Goal: Task Accomplishment & Management: Manage account settings

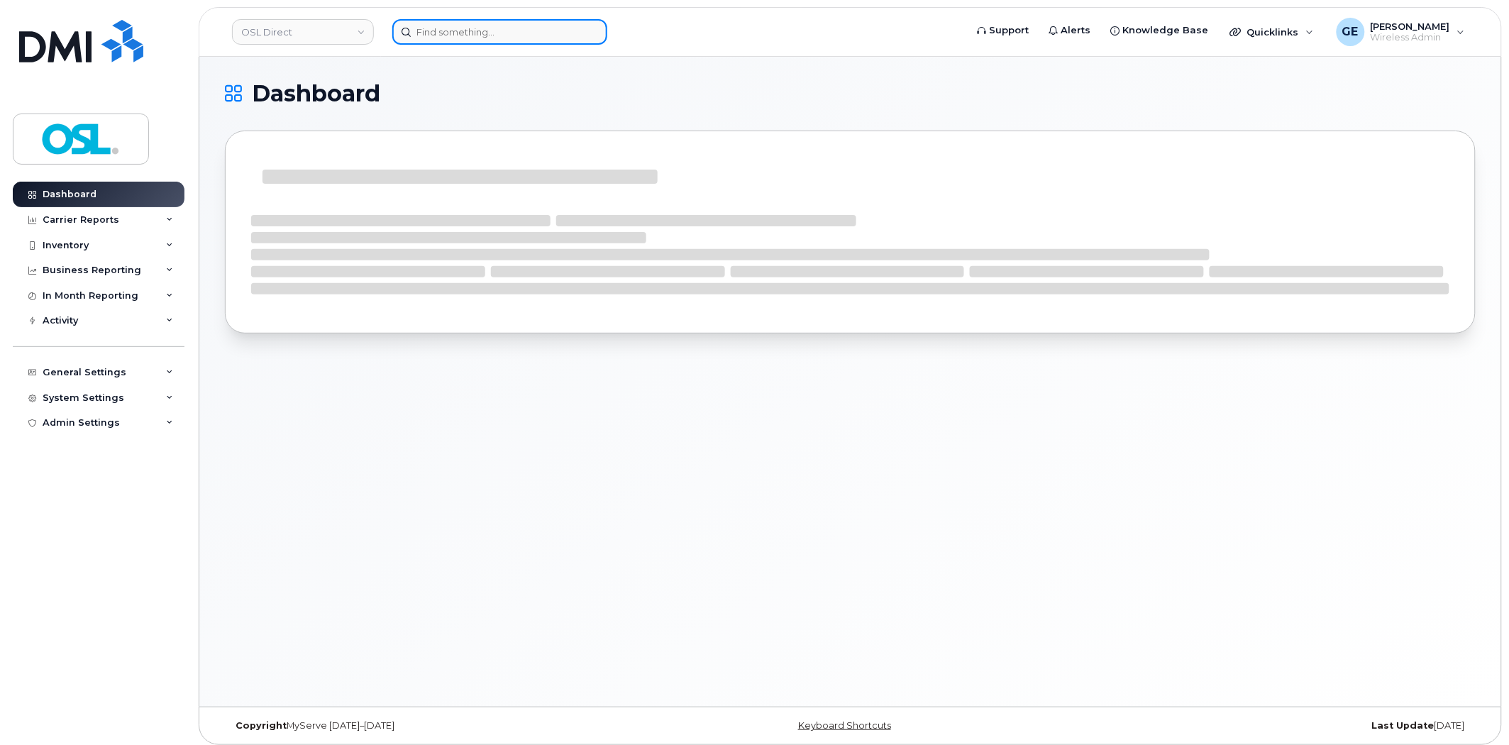
click at [493, 26] on input at bounding box center [499, 32] width 215 height 26
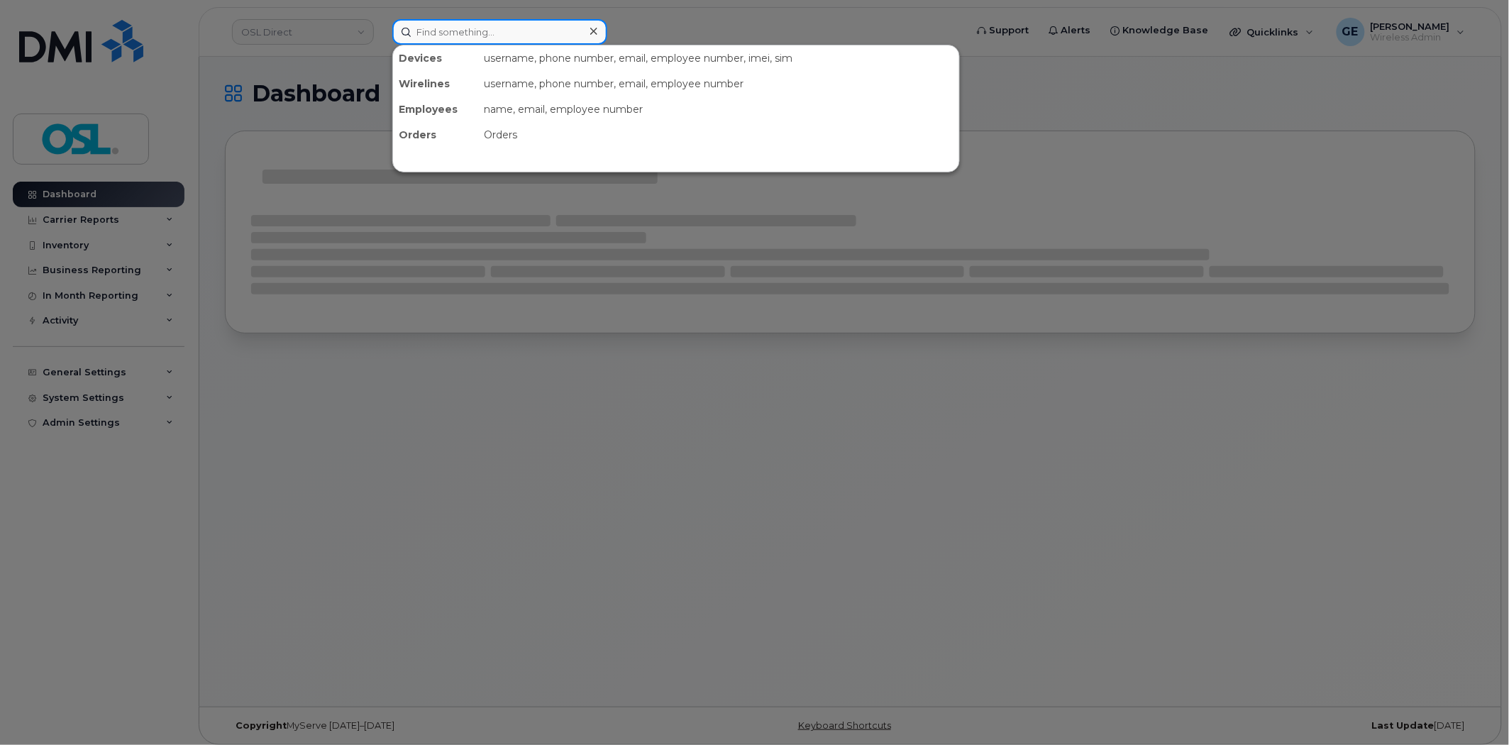
click at [492, 30] on input at bounding box center [499, 32] width 215 height 26
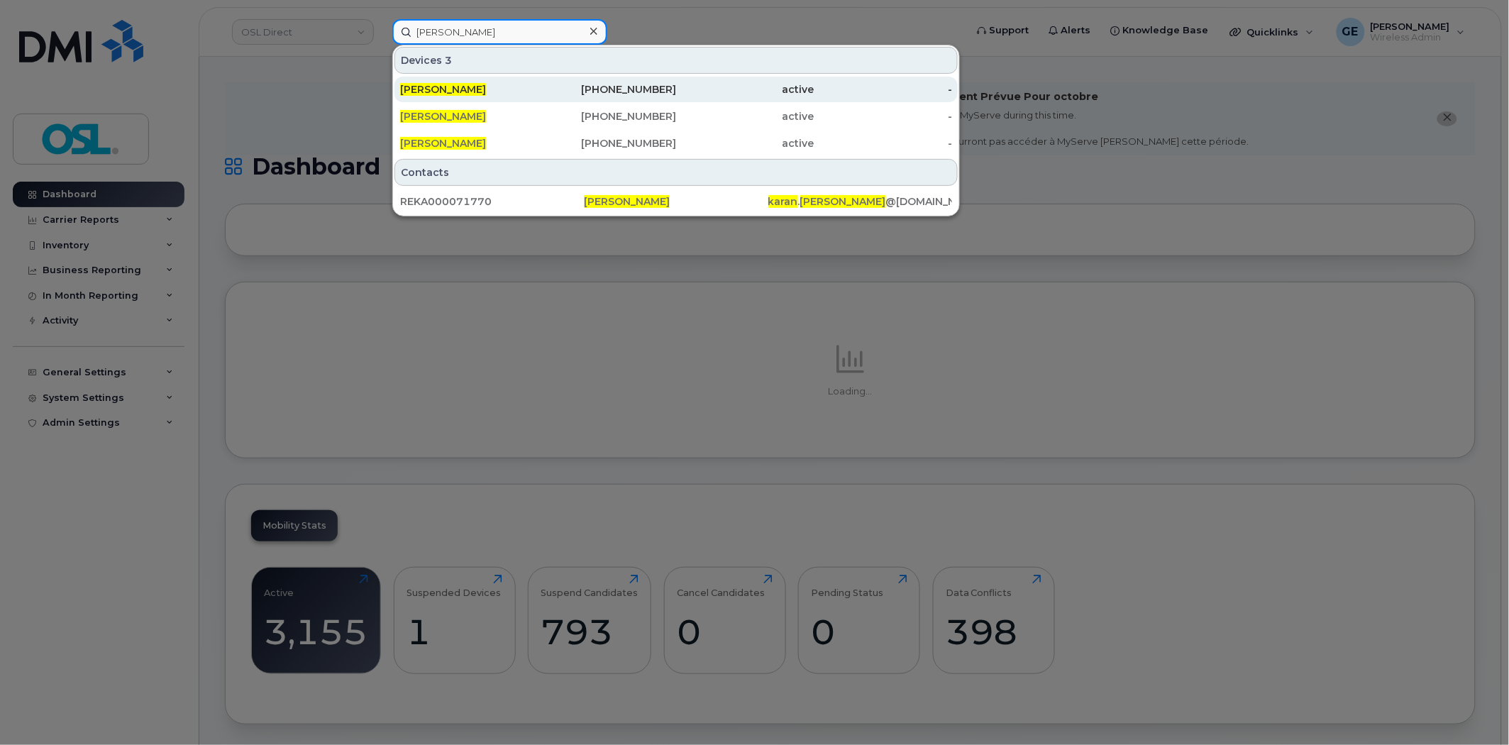
type input "karan malik"
click at [543, 95] on div "416-770-8741" at bounding box center [607, 89] width 138 height 14
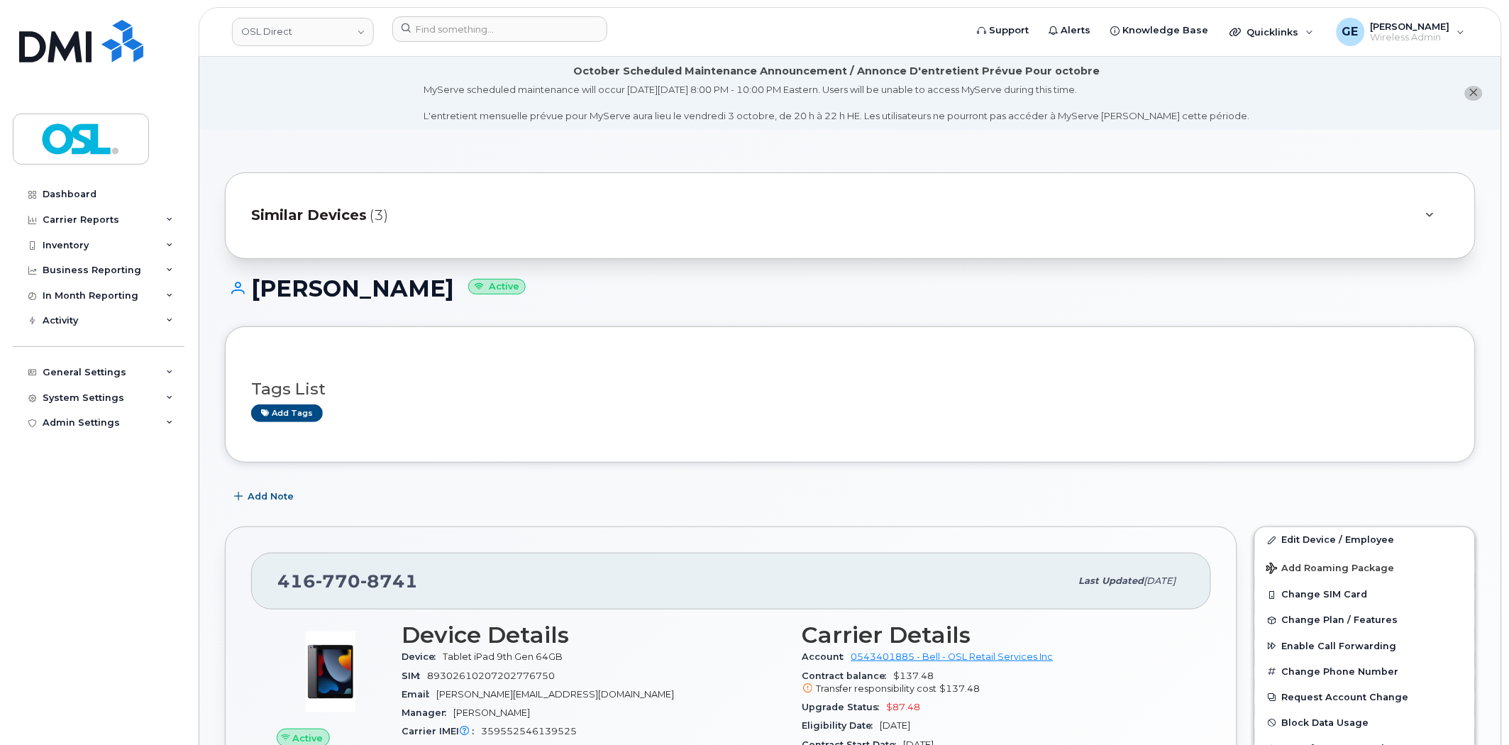
click at [538, 211] on div "Similar Devices (3)" at bounding box center [830, 216] width 1158 height 34
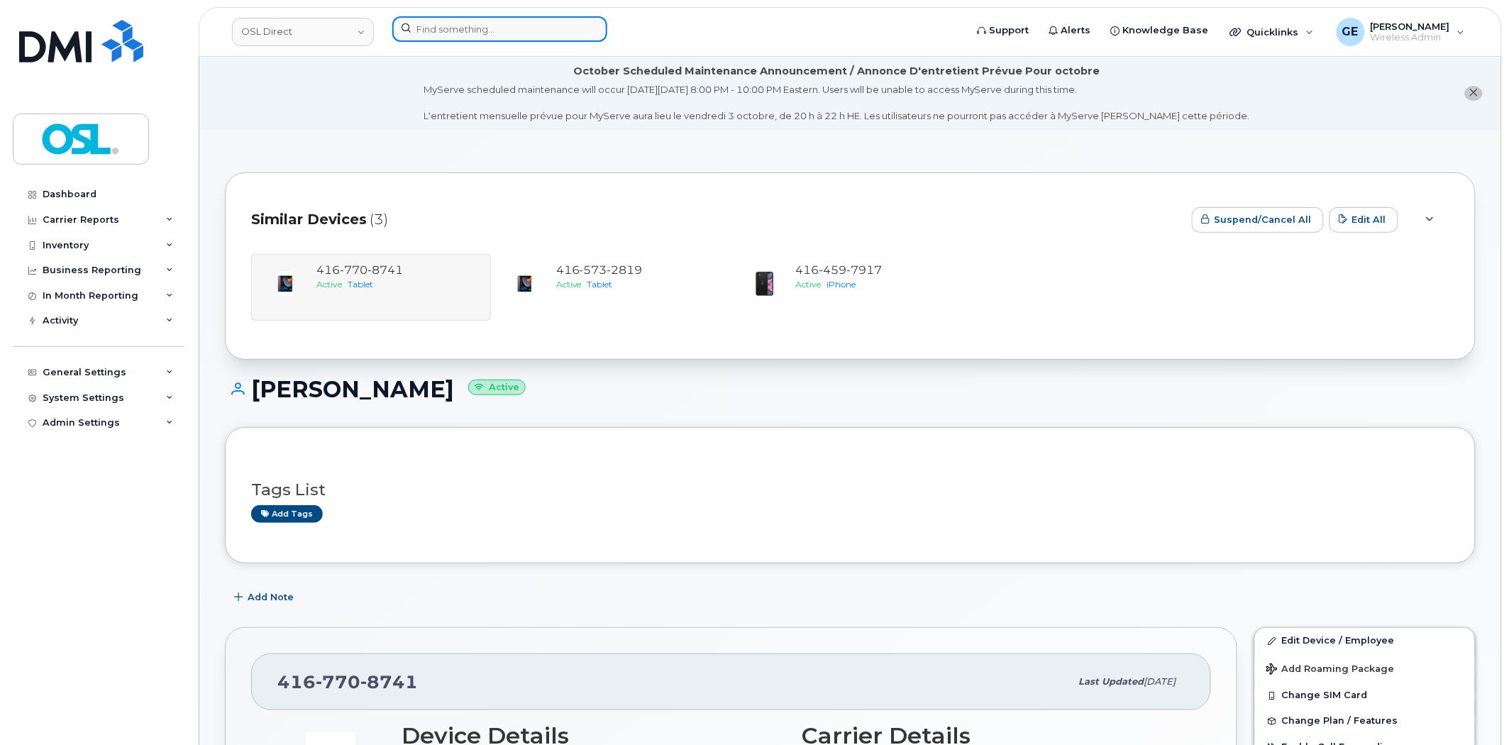
click at [522, 35] on input at bounding box center [499, 29] width 215 height 26
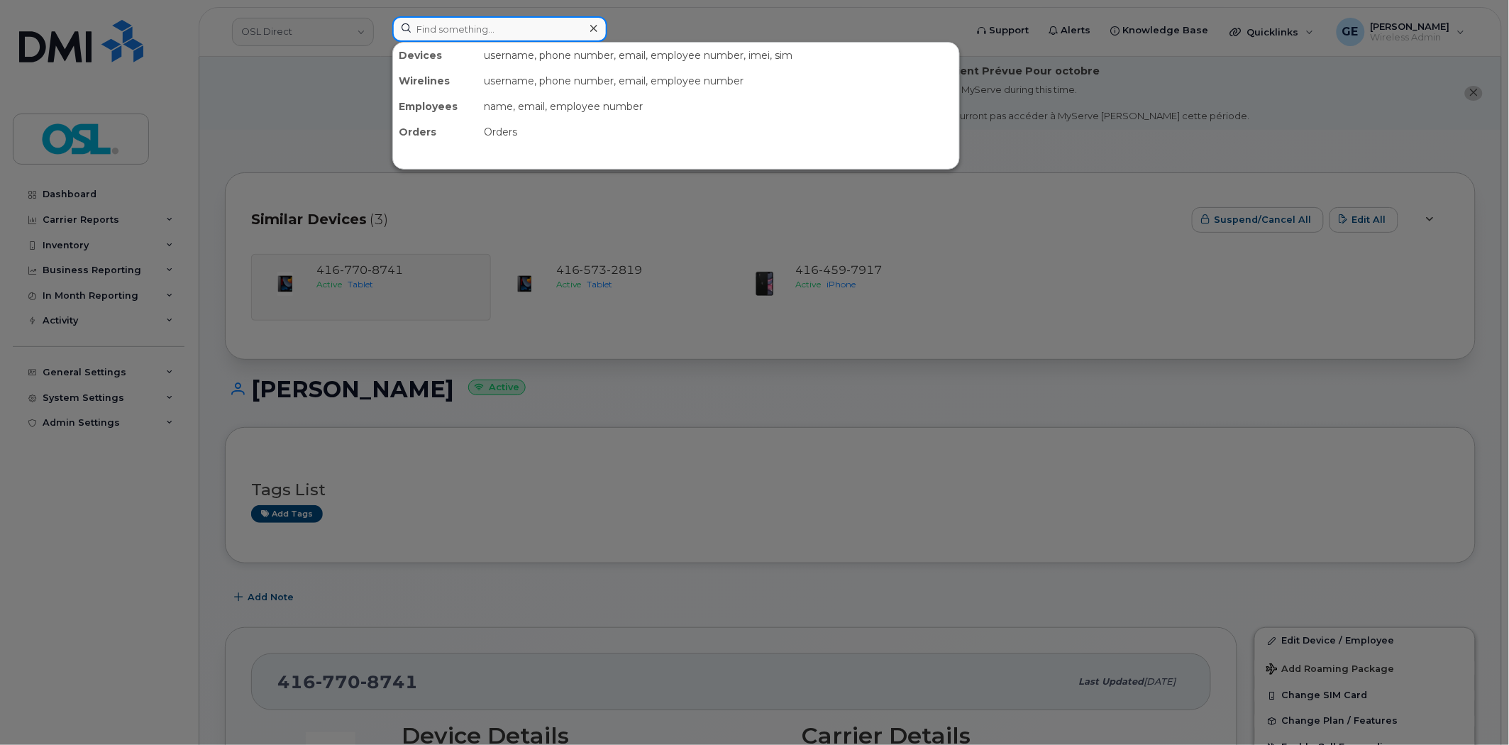
paste input "4167708741"
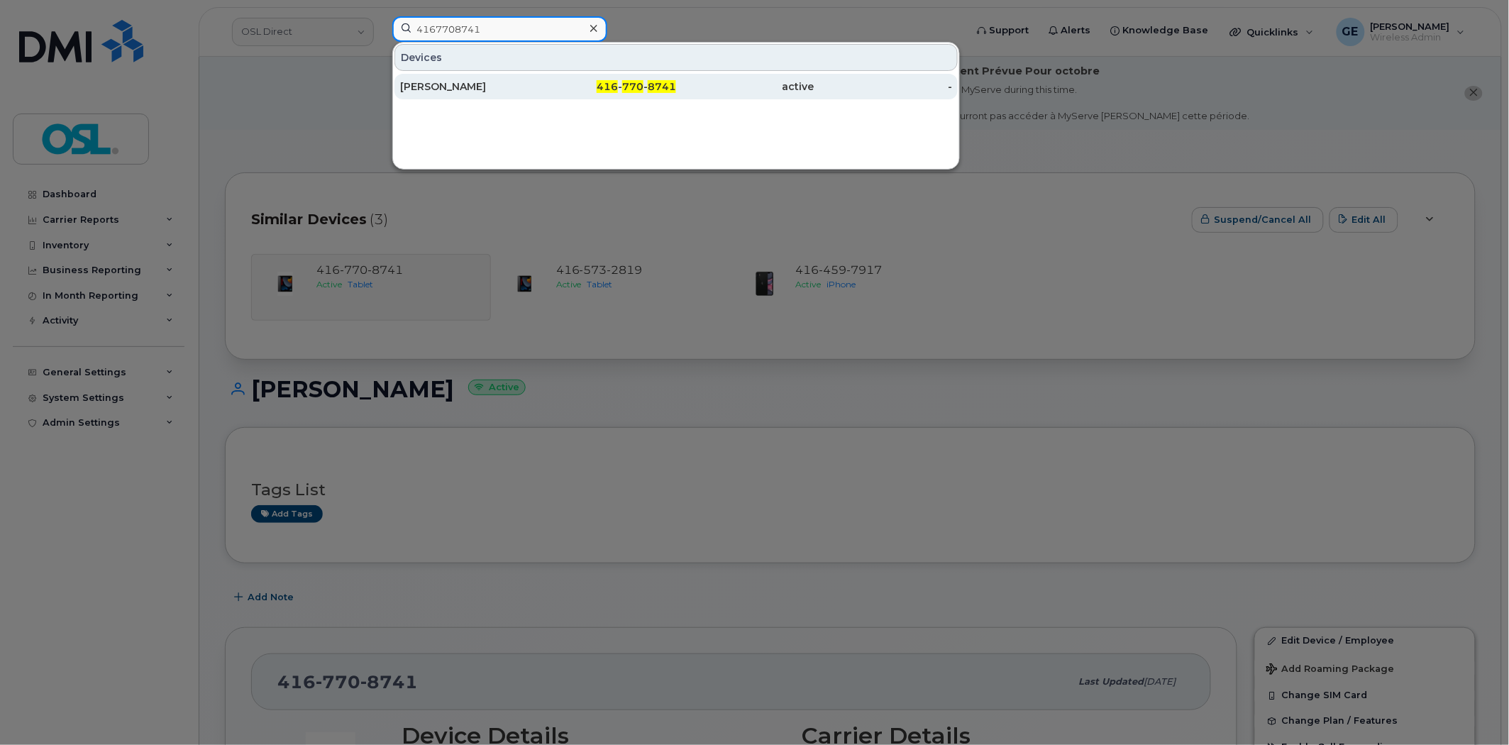
type input "4167708741"
click at [485, 81] on div "[PERSON_NAME]" at bounding box center [469, 86] width 138 height 14
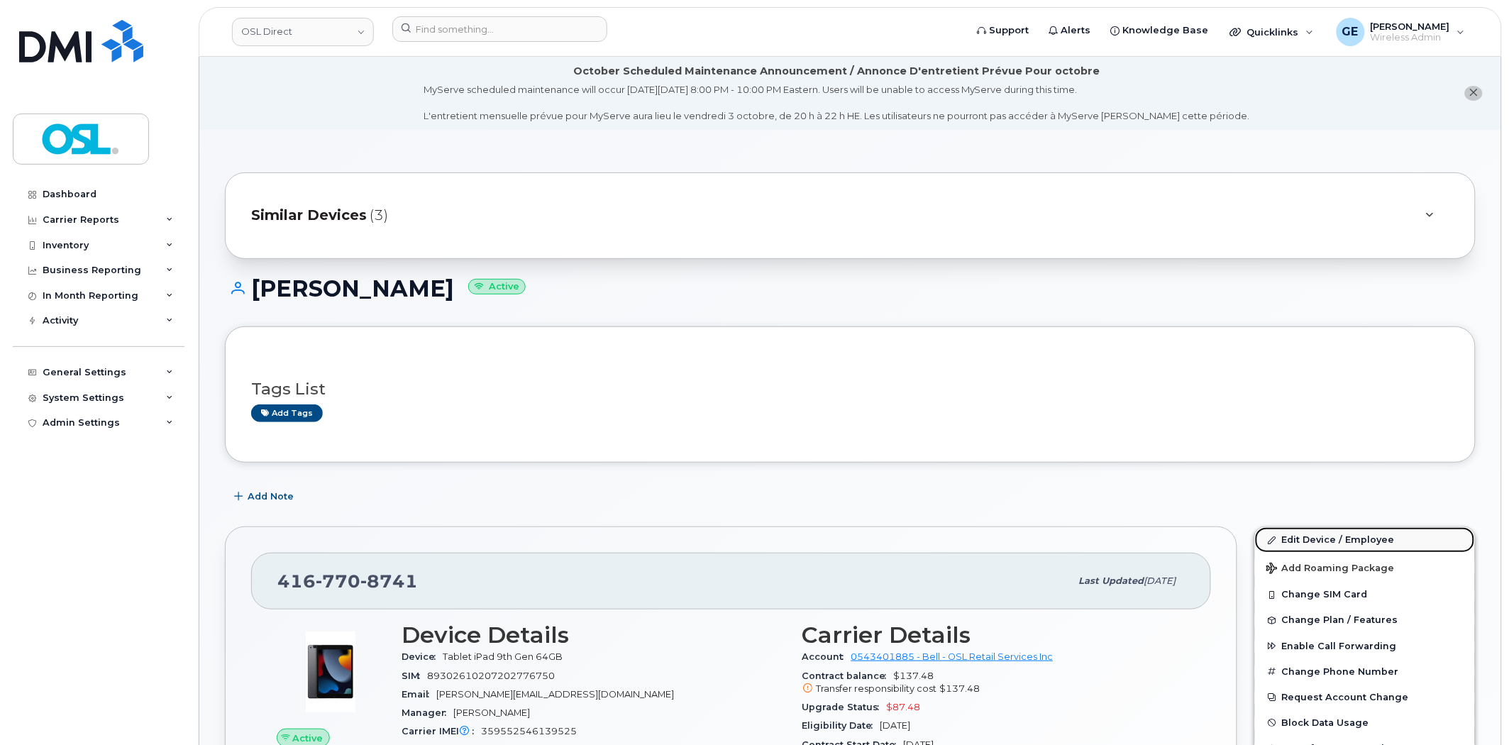
click at [1346, 536] on link "Edit Device / Employee" at bounding box center [1365, 540] width 220 height 26
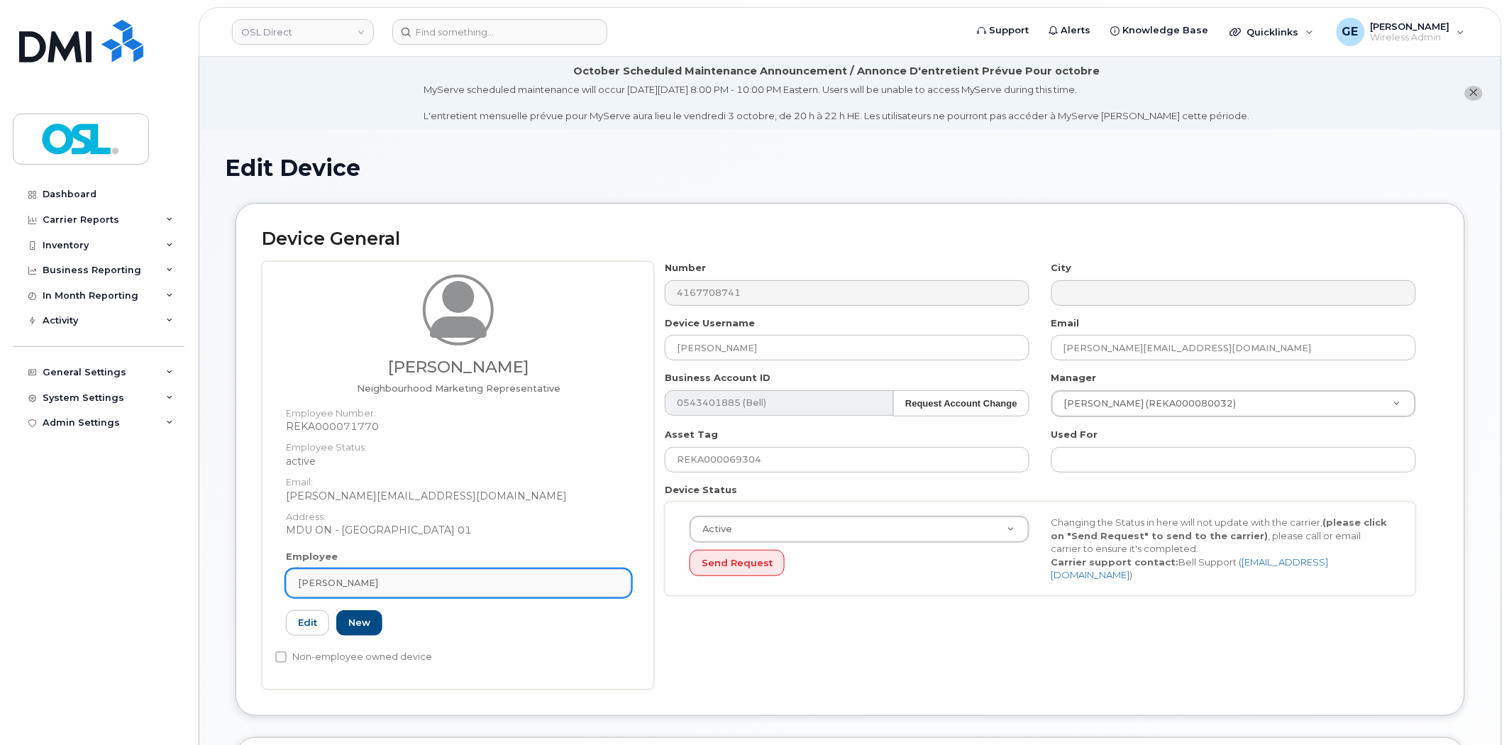
click at [387, 580] on div "[PERSON_NAME]" at bounding box center [458, 582] width 321 height 13
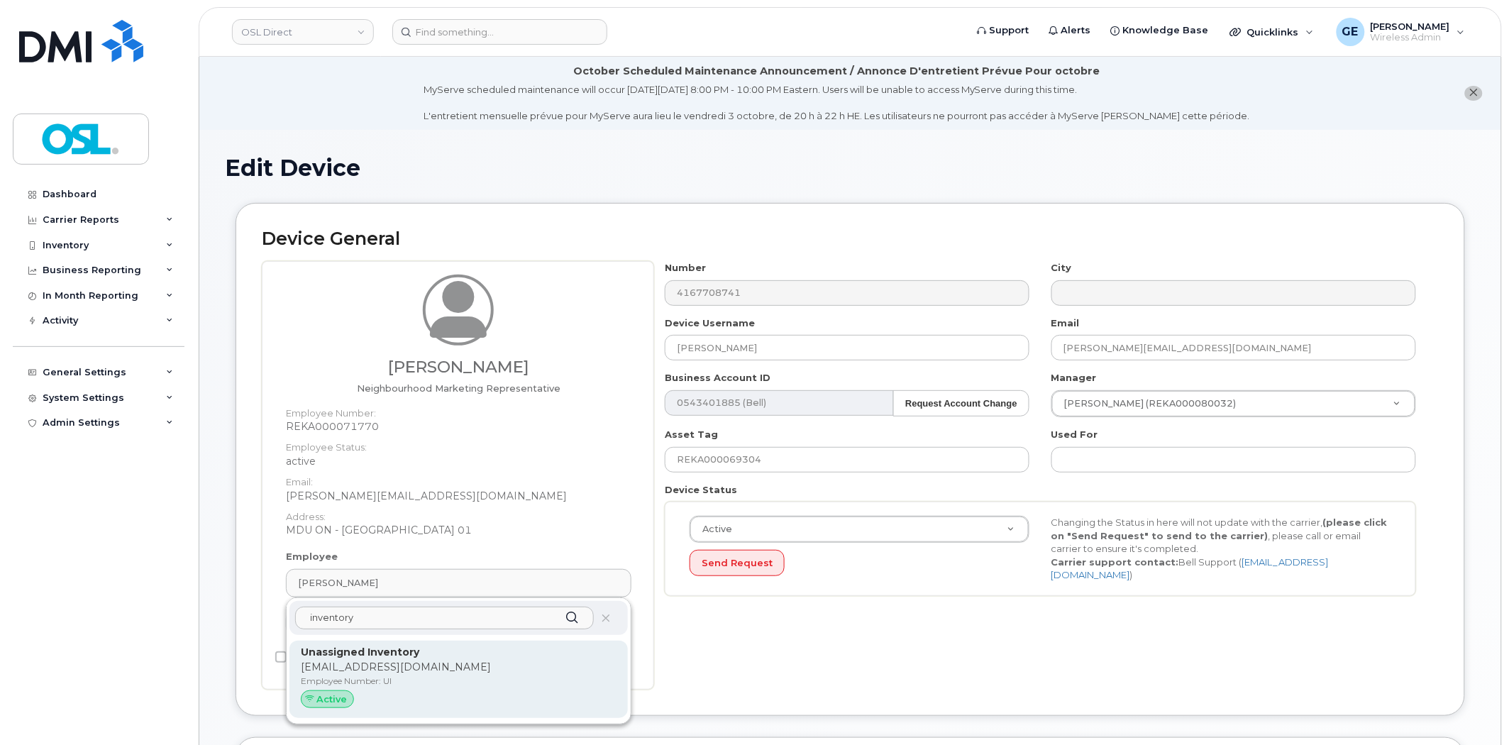
type input "inventory"
click at [383, 653] on strong "Unassigned Inventory" at bounding box center [360, 651] width 118 height 13
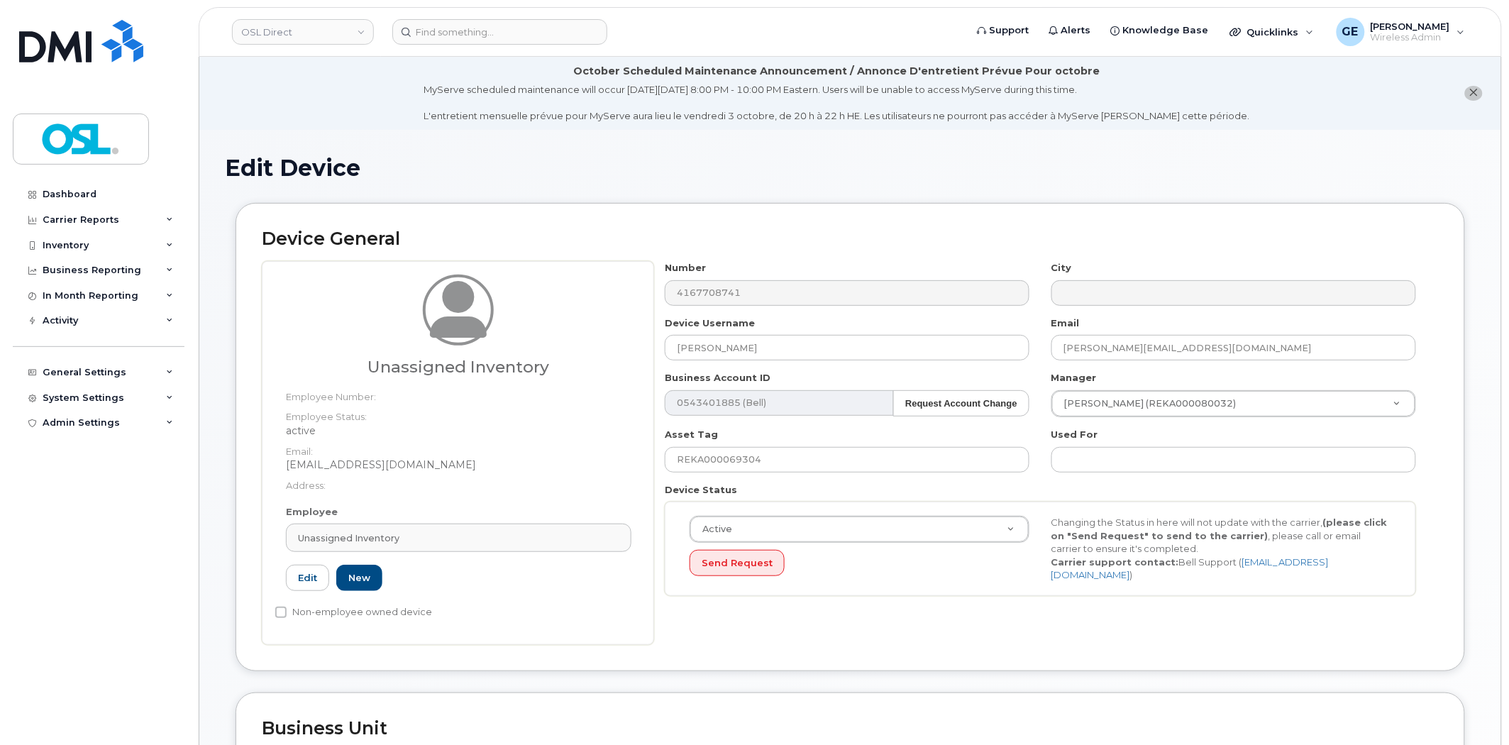
type input "UI"
type input "Unassigned Inventory"
type input "[EMAIL_ADDRESS][DOMAIN_NAME]"
type input "4724252"
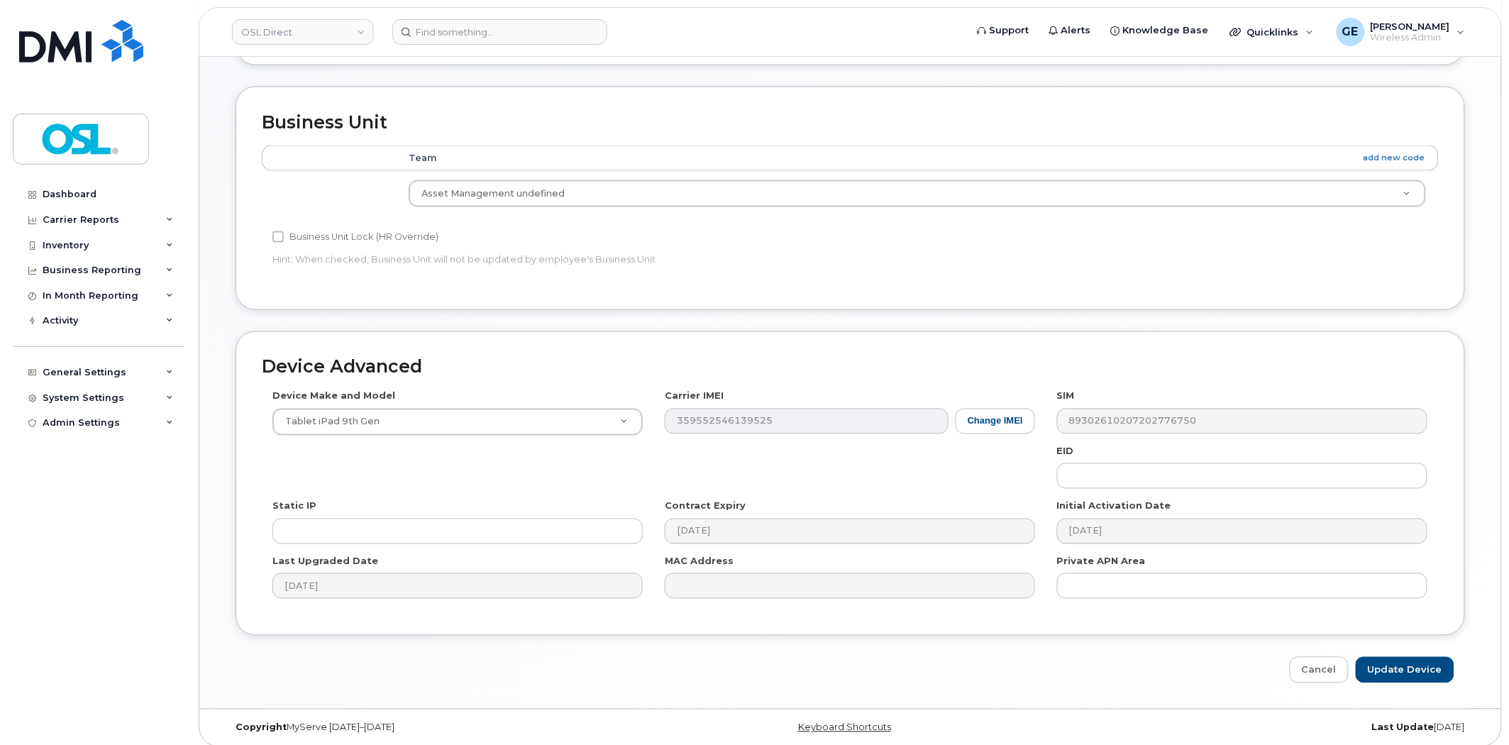
scroll to position [616, 0]
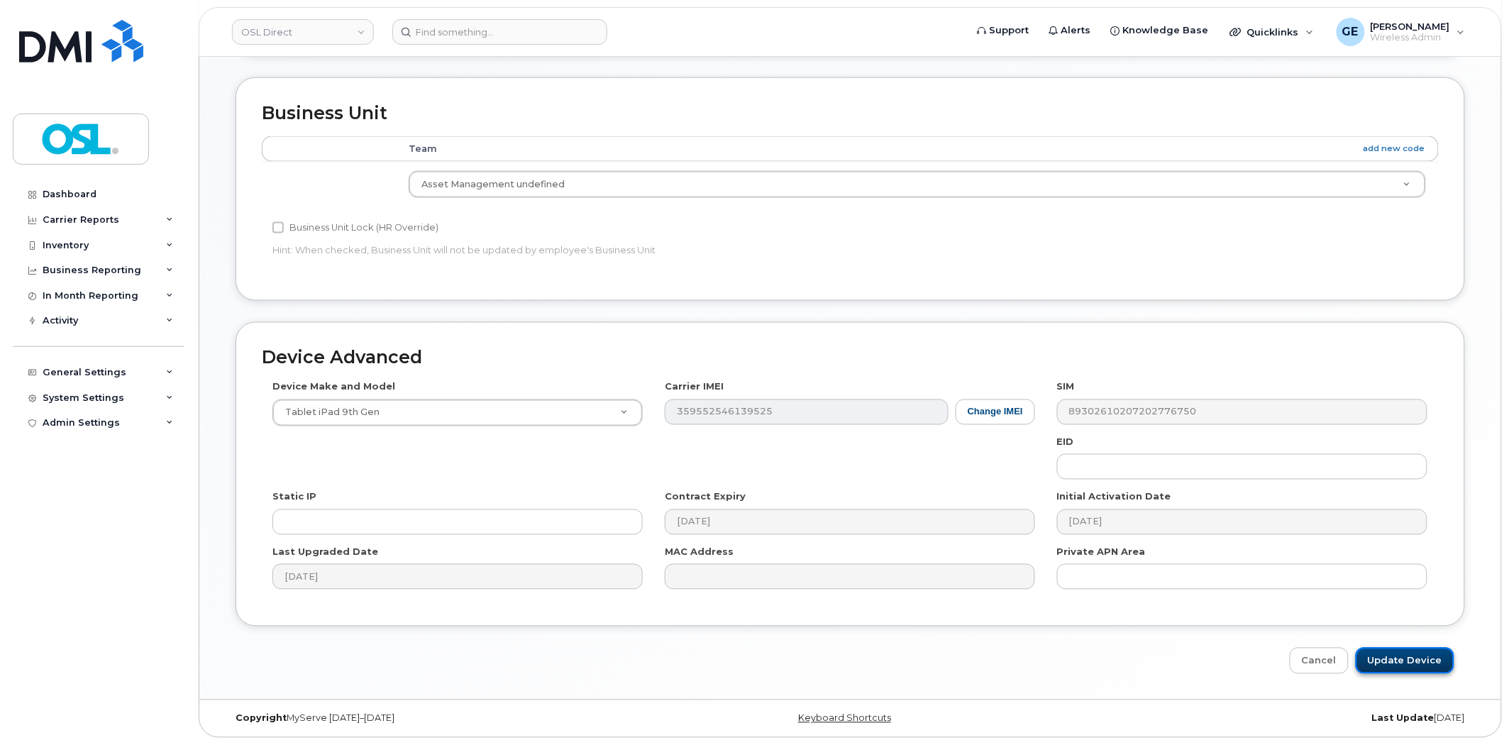
click at [1431, 662] on input "Update Device" at bounding box center [1404, 661] width 99 height 26
type input "Saving..."
